Goal: Navigation & Orientation: Find specific page/section

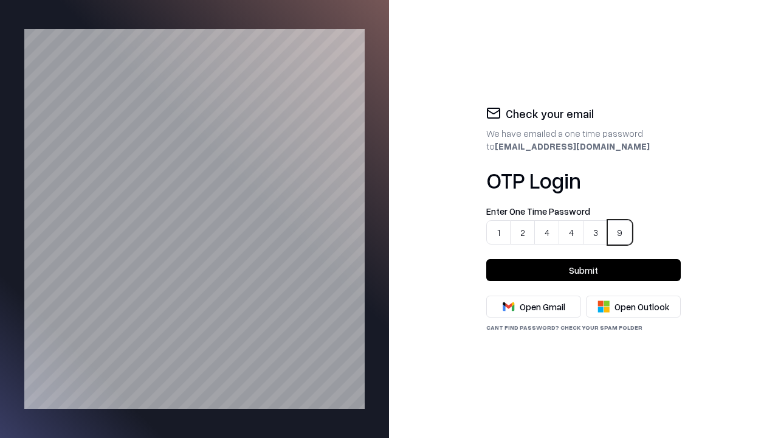
type input "******"
click at [583, 270] on button "Submit" at bounding box center [583, 270] width 194 height 22
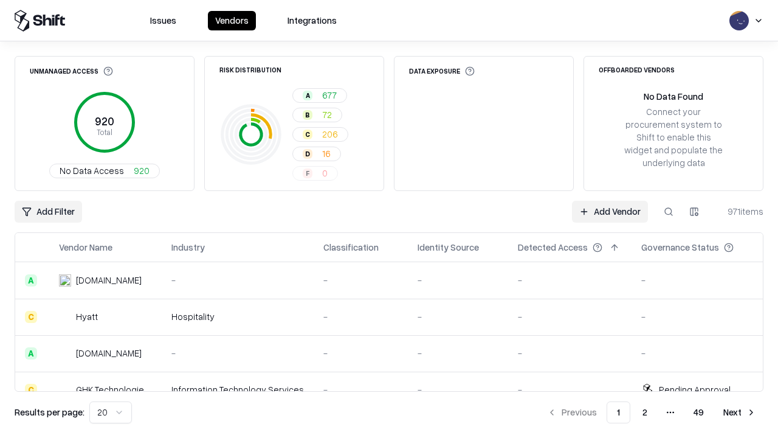
click at [108, 412] on html "Issues Vendors Integrations Unmanaged Access 920 Total No Data Access 920 Risk …" at bounding box center [389, 219] width 778 height 438
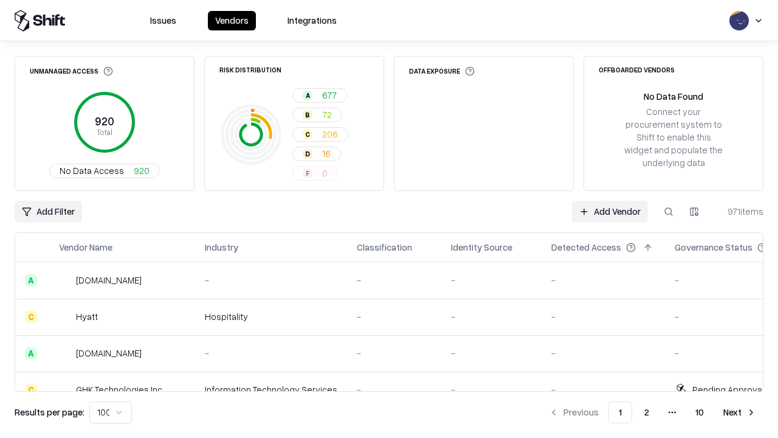
click at [740, 412] on button "Next" at bounding box center [739, 412] width 47 height 22
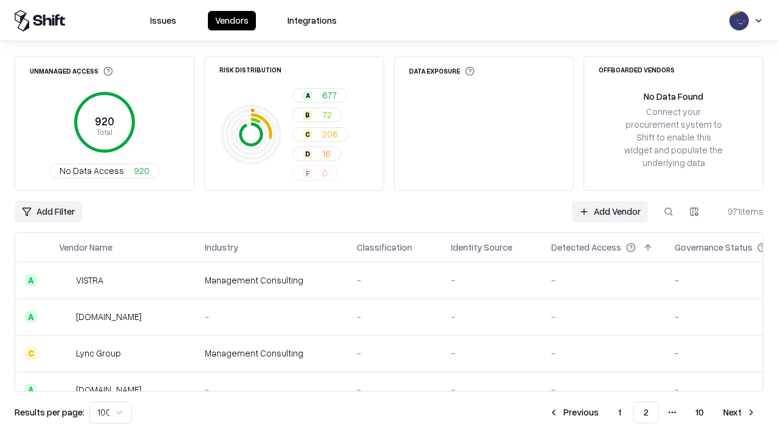
click at [740, 412] on button "Next" at bounding box center [739, 412] width 47 height 22
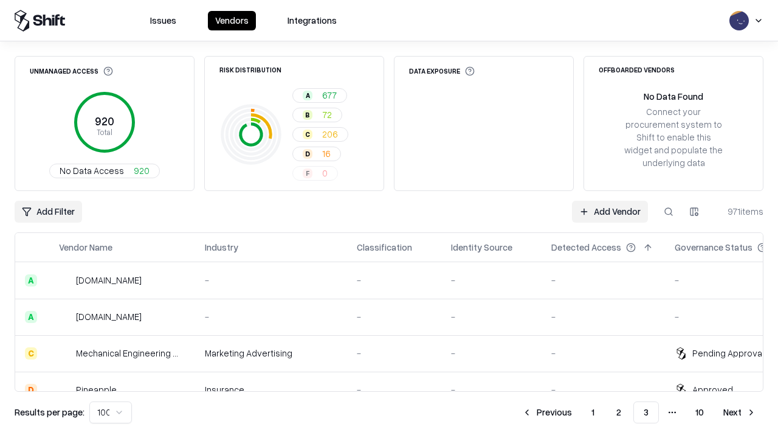
click at [740, 412] on button "Next" at bounding box center [739, 412] width 47 height 22
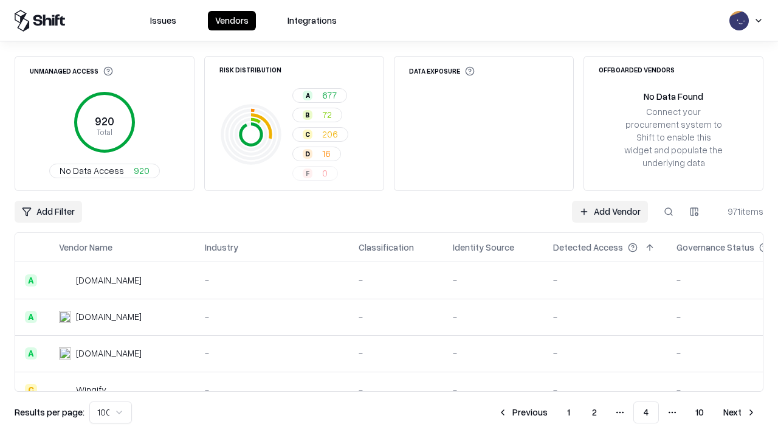
click at [740, 412] on button "Next" at bounding box center [739, 412] width 47 height 22
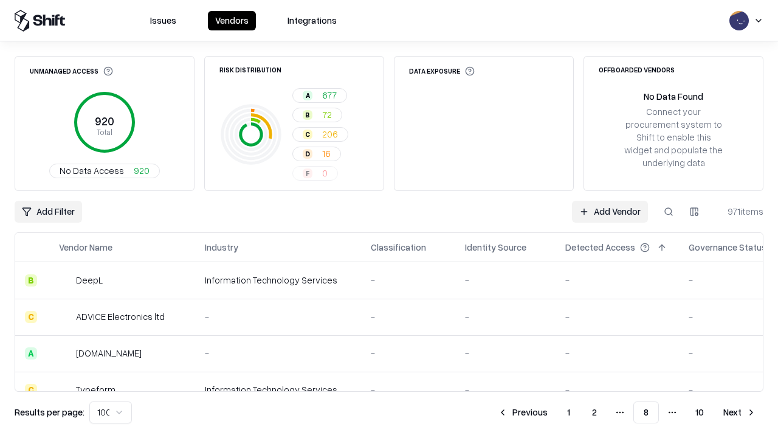
click at [740, 412] on button "Next" at bounding box center [739, 412] width 47 height 22
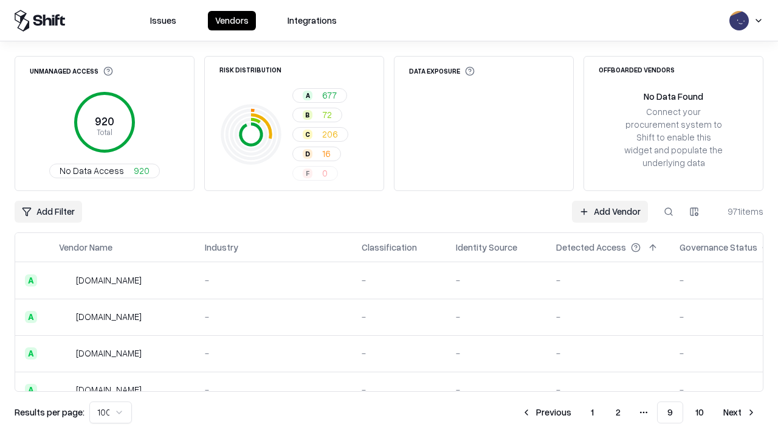
click at [740, 412] on button "Next" at bounding box center [739, 412] width 47 height 22
click at [574, 412] on button "Previous" at bounding box center [574, 412] width 64 height 22
click at [548, 412] on button "Previous" at bounding box center [574, 412] width 64 height 22
click at [523, 412] on button "Previous" at bounding box center [522, 412] width 64 height 22
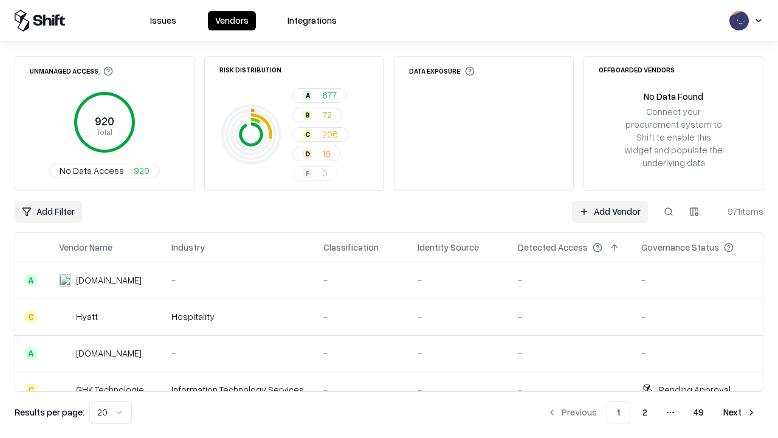
click at [389, 219] on div "Add Filter Add Vendor 971 items" at bounding box center [389, 212] width 749 height 22
click at [47, 211] on html "Issues Vendors Integrations Unmanaged Access 920 Total No Data Access 920 Risk …" at bounding box center [389, 219] width 778 height 438
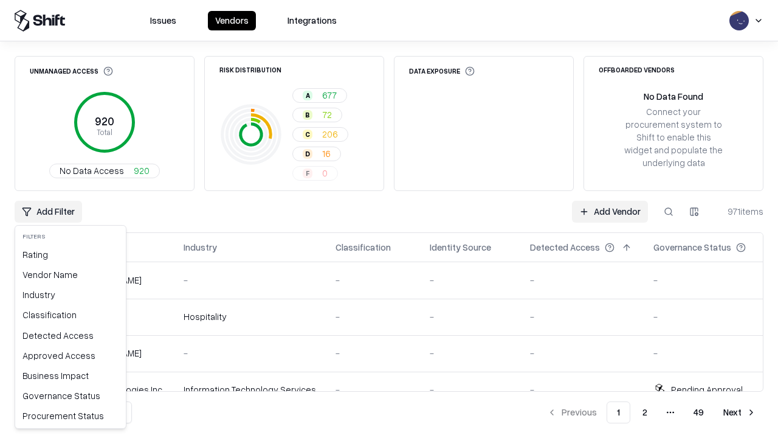
click at [389, 219] on html "Issues Vendors Integrations Unmanaged Access 920 Total No Data Access 920 Risk …" at bounding box center [389, 219] width 778 height 438
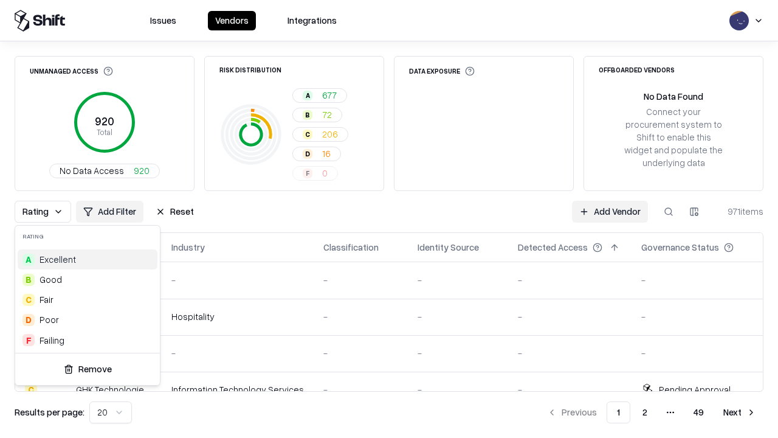
click at [389, 219] on html "Issues Vendors Integrations Unmanaged Access 920 Total No Data Access 920 Risk …" at bounding box center [389, 219] width 778 height 438
click at [171, 211] on button "Reset" at bounding box center [174, 212] width 53 height 22
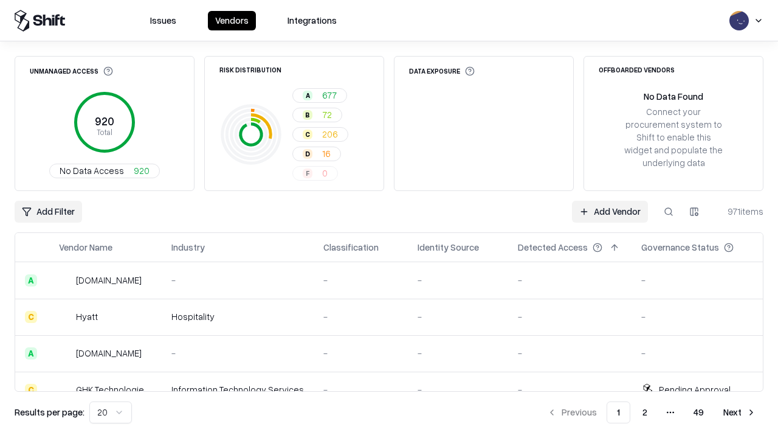
click at [389, 219] on div "Add Filter Add Vendor 971 items" at bounding box center [389, 212] width 749 height 22
click at [47, 211] on html "Issues Vendors Integrations Unmanaged Access 920 Total No Data Access 920 Risk …" at bounding box center [389, 219] width 778 height 438
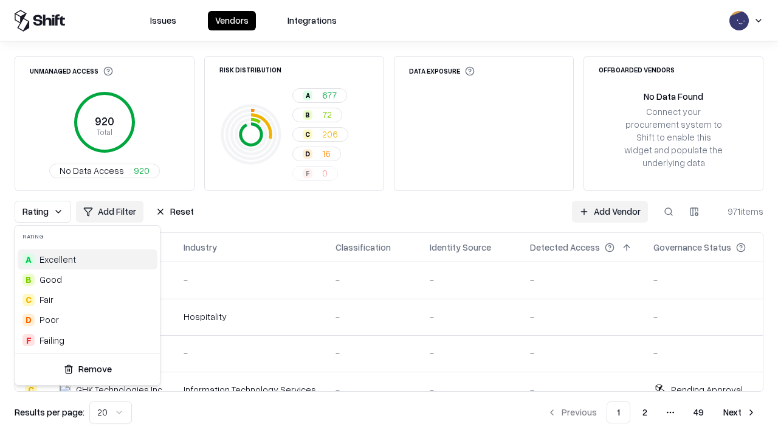
click at [85, 299] on div "C Fair" at bounding box center [88, 299] width 140 height 20
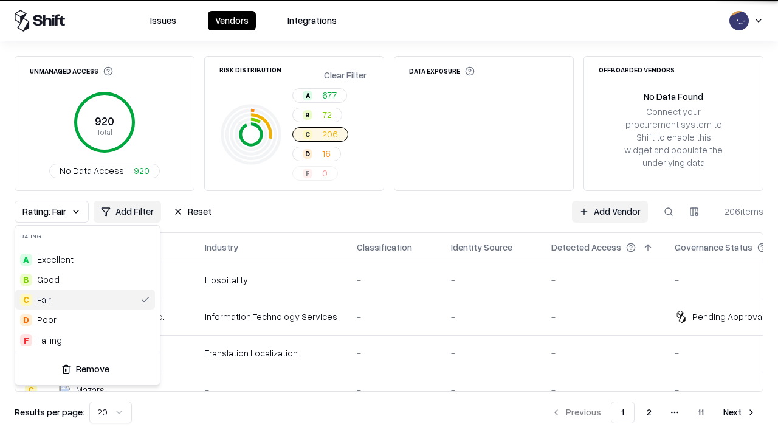
click at [389, 219] on html "Issues Vendors Integrations Unmanaged Access 920 Total No Data Access 920 Risk …" at bounding box center [389, 219] width 778 height 438
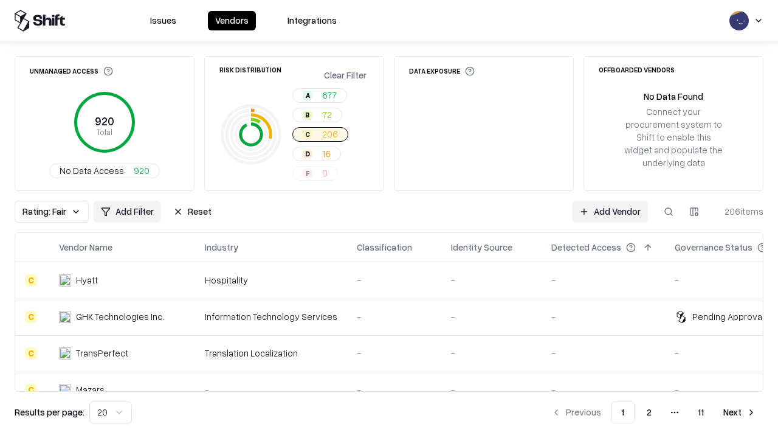
click at [389, 219] on div "Rating: Fair Add Filter Reset Add Vendor 206 items" at bounding box center [389, 212] width 749 height 22
click at [189, 211] on button "Reset" at bounding box center [192, 212] width 53 height 22
click at [389, 219] on div "Add Filter Add Vendor 206 items" at bounding box center [389, 212] width 749 height 22
click at [47, 211] on html "Issues Vendors Integrations Unmanaged Access 920 Total No Data Access 920 Risk …" at bounding box center [389, 219] width 778 height 438
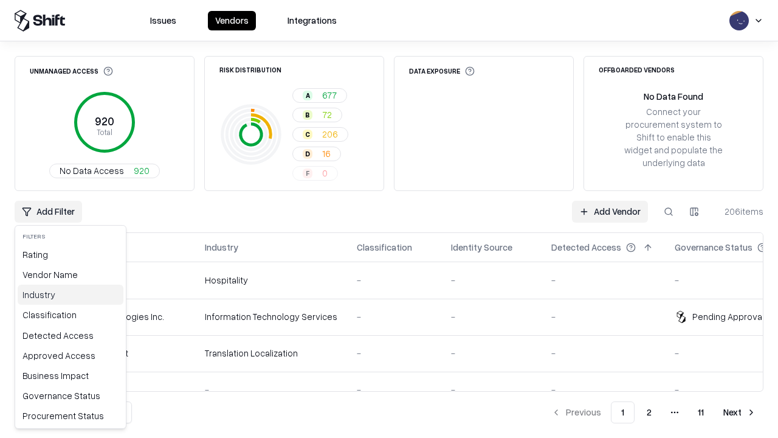
click at [67, 294] on div "Industry" at bounding box center [71, 294] width 106 height 20
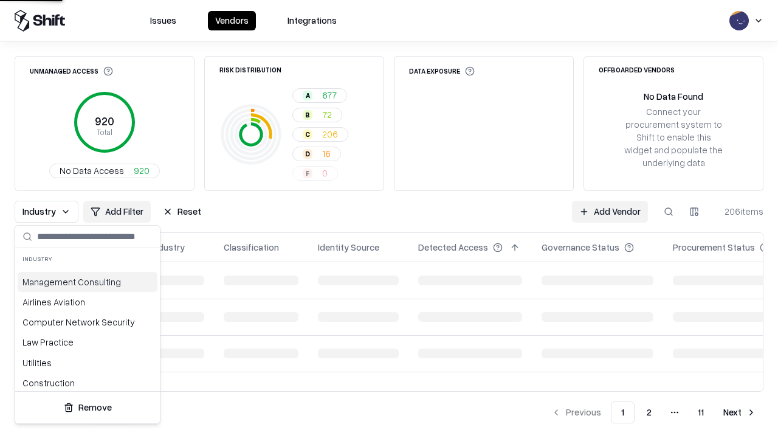
click at [389, 219] on html "Issues Vendors Integrations Unmanaged Access 920 Total No Data Access 920 Risk …" at bounding box center [389, 219] width 778 height 438
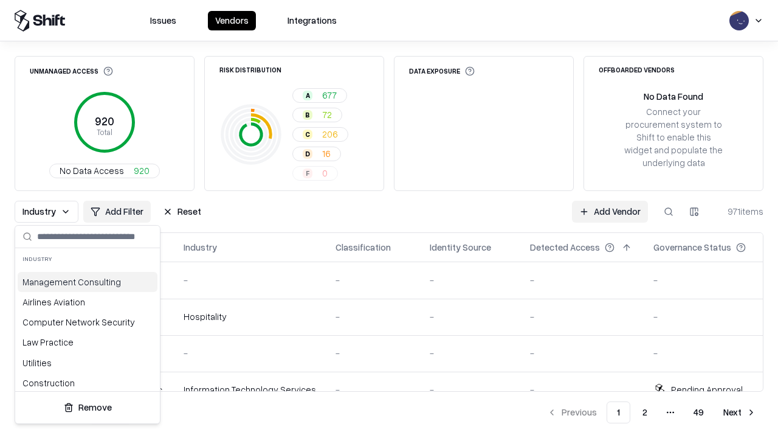
click at [389, 219] on html "Issues Vendors Integrations Unmanaged Access 920 Total No Data Access 920 Risk …" at bounding box center [389, 219] width 778 height 438
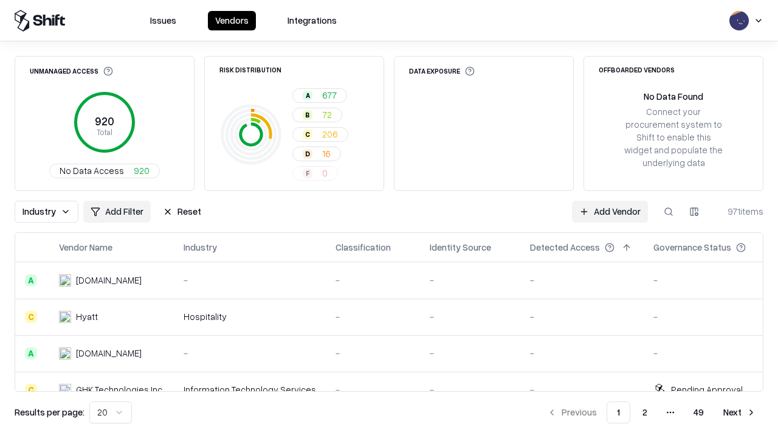
click at [179, 211] on button "Reset" at bounding box center [182, 212] width 53 height 22
click at [389, 219] on div "Industry Add Filter Reset Add Vendor 971 items" at bounding box center [389, 212] width 749 height 22
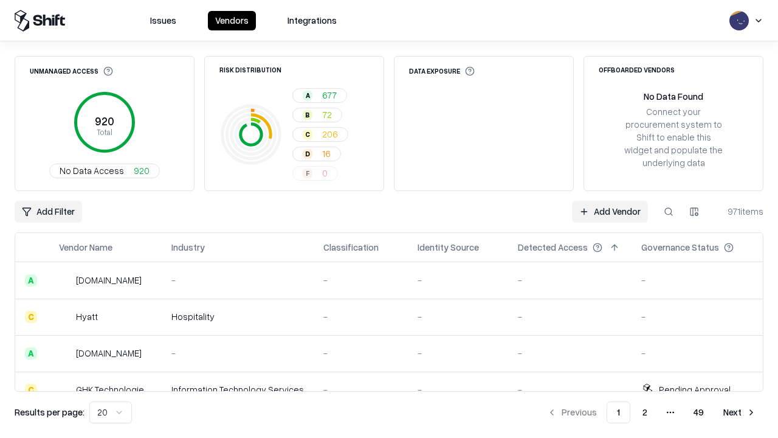
click at [694, 211] on html "Issues Vendors Integrations Unmanaged Access 920 Total No Data Access 920 Risk …" at bounding box center [389, 219] width 778 height 438
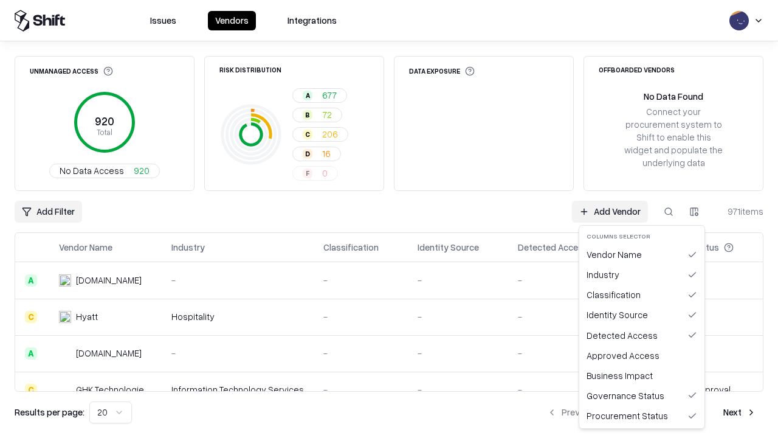
click at [389, 219] on html "Issues Vendors Integrations Unmanaged Access 920 Total No Data Access 920 Risk …" at bounding box center [389, 219] width 778 height 438
click at [694, 211] on button "button" at bounding box center [694, 212] width 22 height 22
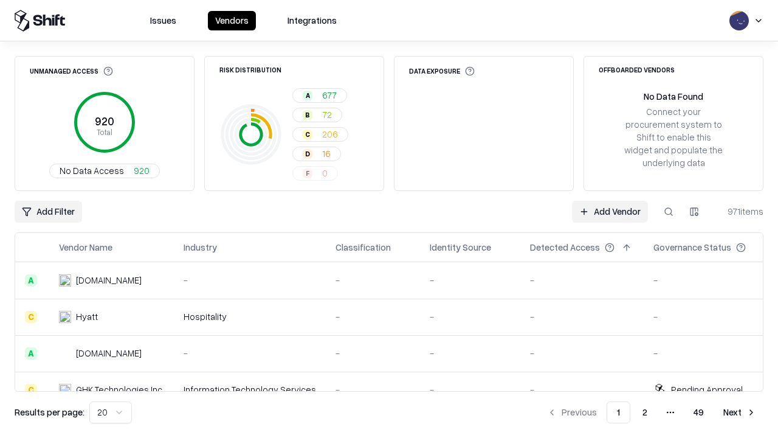
click at [694, 211] on html "Issues Vendors Integrations Unmanaged Access 920 Total No Data Access 920 Risk …" at bounding box center [389, 219] width 778 height 438
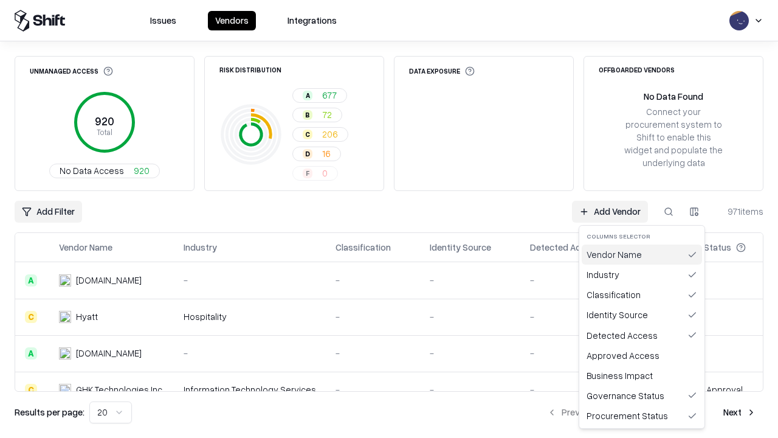
click at [642, 254] on div "Vendor Name" at bounding box center [642, 254] width 120 height 20
click at [694, 211] on button "button" at bounding box center [694, 212] width 22 height 22
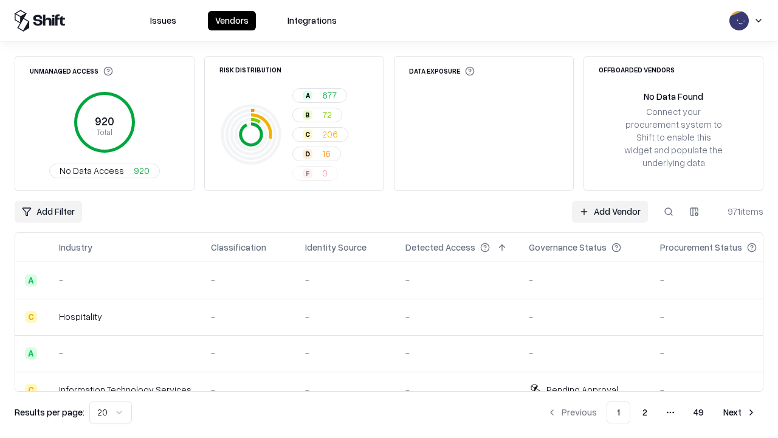
click at [694, 211] on html "Issues Vendors Integrations Unmanaged Access 920 Total No Data Access 920 Risk …" at bounding box center [389, 219] width 778 height 438
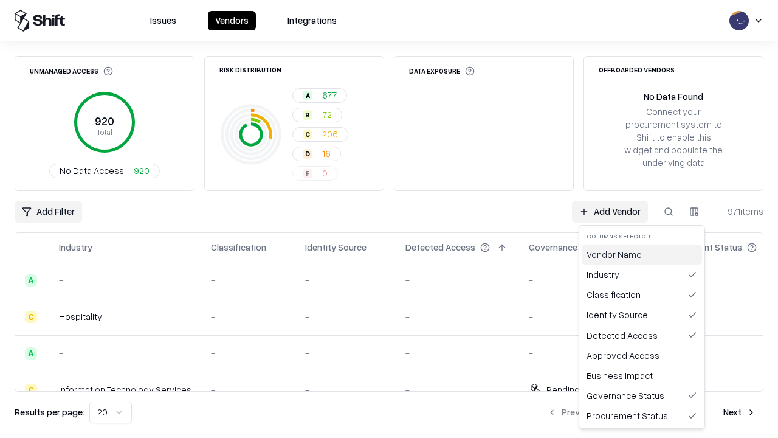
click at [642, 254] on div "Vendor Name" at bounding box center [642, 254] width 120 height 20
click at [694, 211] on html "Issues Vendors Integrations Unmanaged Access 920 Total No Data Access 920 Risk …" at bounding box center [389, 219] width 778 height 438
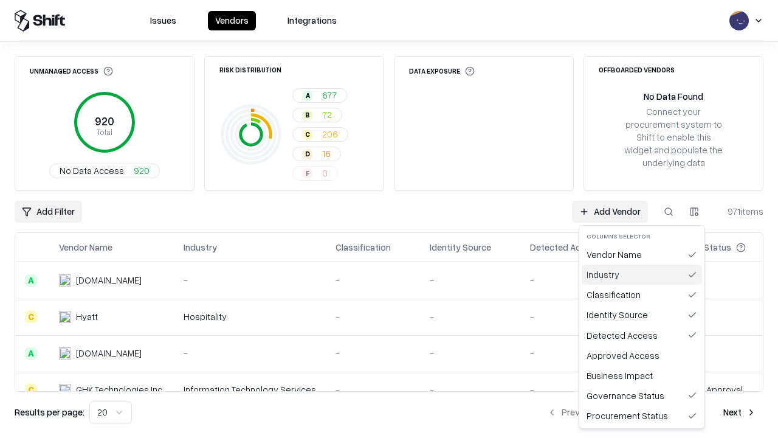
click at [642, 274] on div "Industry" at bounding box center [642, 274] width 120 height 20
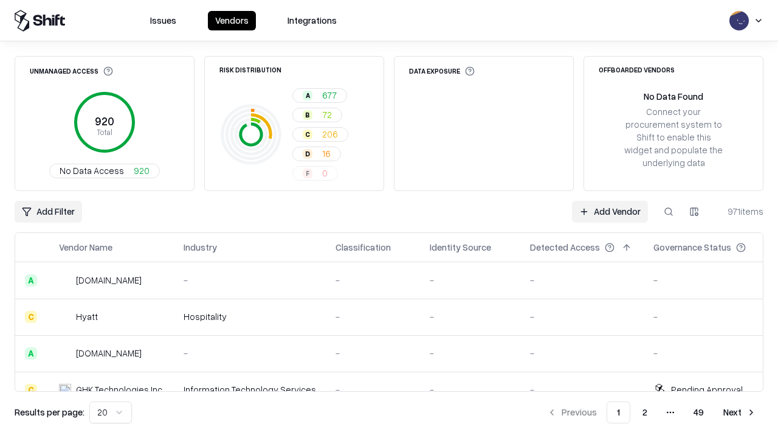
click at [124, 247] on button at bounding box center [124, 247] width 15 height 15
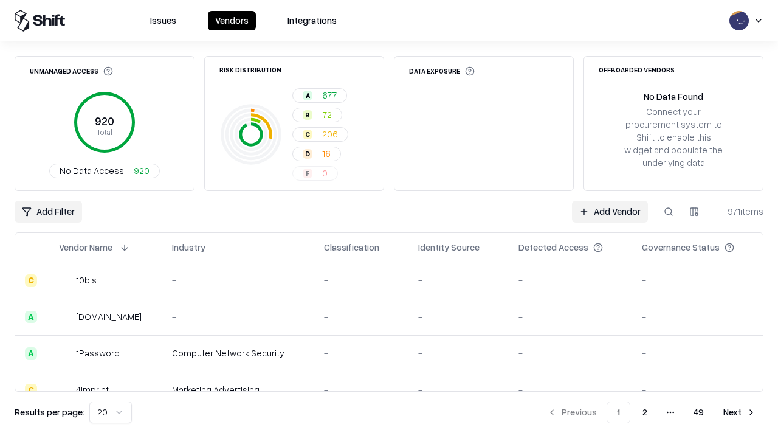
click at [124, 247] on button at bounding box center [124, 247] width 15 height 15
